Goal: Find specific page/section

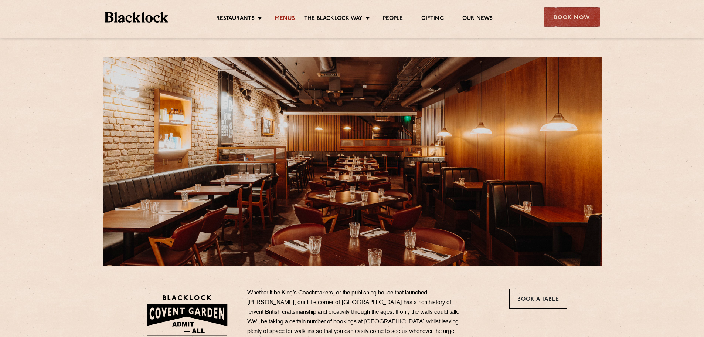
click at [284, 15] on ul "Restaurants [GEOGRAPHIC_DATA] [GEOGRAPHIC_DATA] [GEOGRAPHIC_DATA] [GEOGRAPHIC_D…" at bounding box center [354, 17] width 372 height 12
click at [284, 17] on link "Menus" at bounding box center [285, 19] width 20 height 8
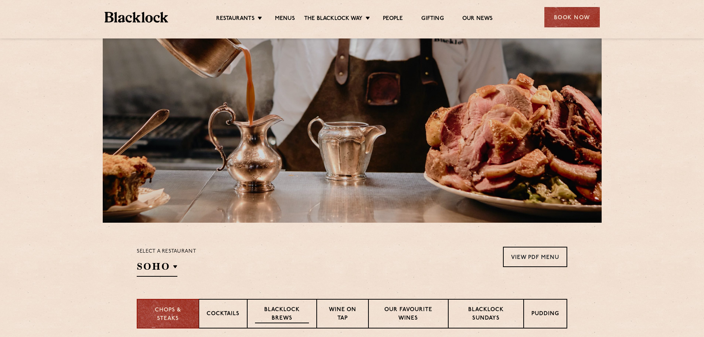
scroll to position [185, 0]
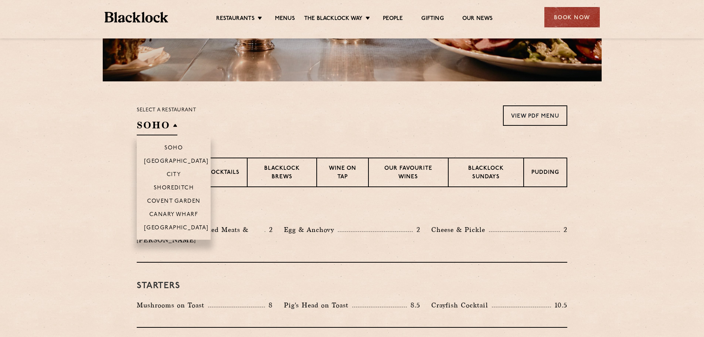
click at [166, 126] on h2 "SOHO" at bounding box center [157, 127] width 41 height 17
click at [183, 200] on p "Covent Garden" at bounding box center [174, 201] width 54 height 7
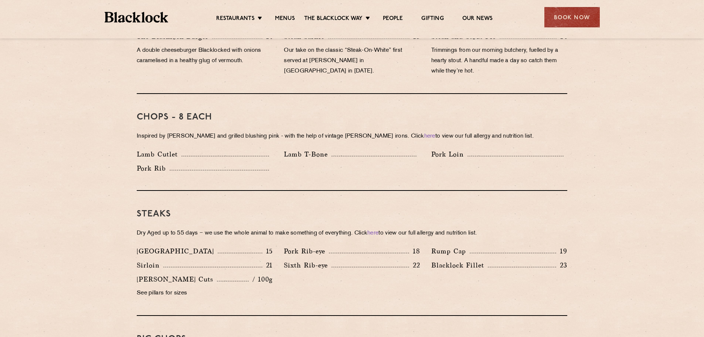
scroll to position [665, 0]
